Goal: Navigation & Orientation: Find specific page/section

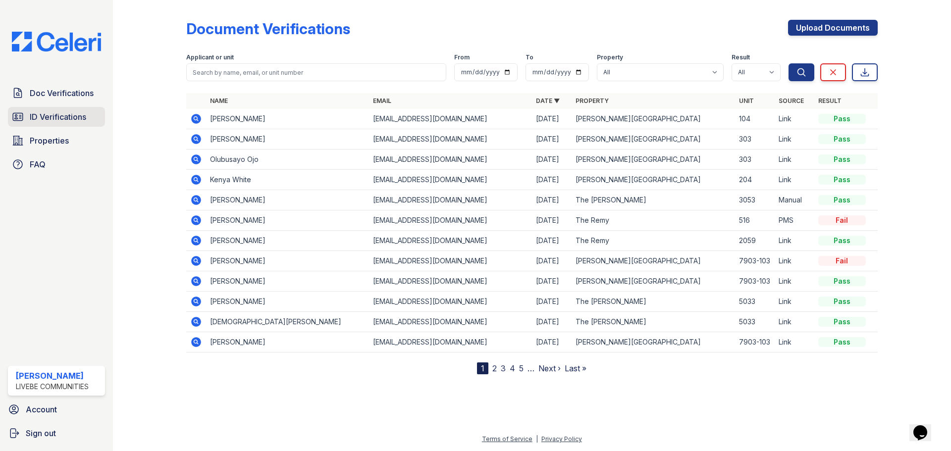
drag, startPoint x: 78, startPoint y: 120, endPoint x: 91, endPoint y: 119, distance: 12.4
click at [78, 120] on span "ID Verifications" at bounding box center [58, 117] width 56 height 12
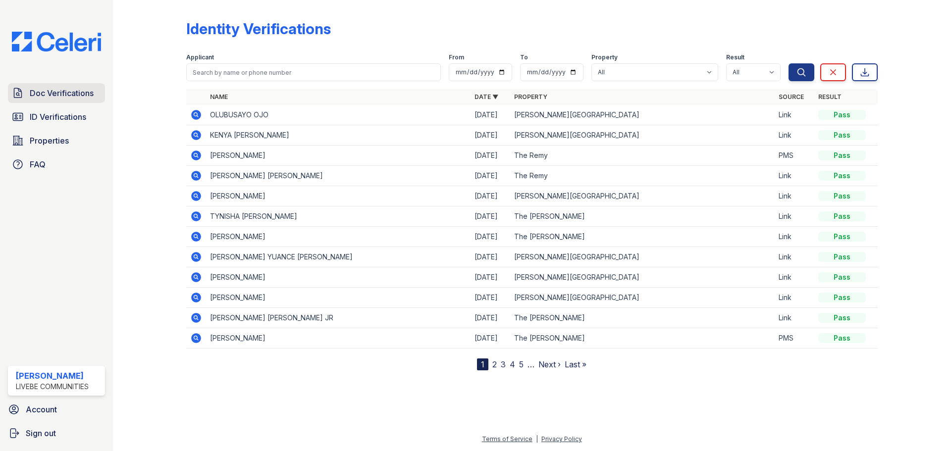
click at [43, 95] on span "Doc Verifications" at bounding box center [62, 93] width 64 height 12
